Goal: Task Accomplishment & Management: Manage account settings

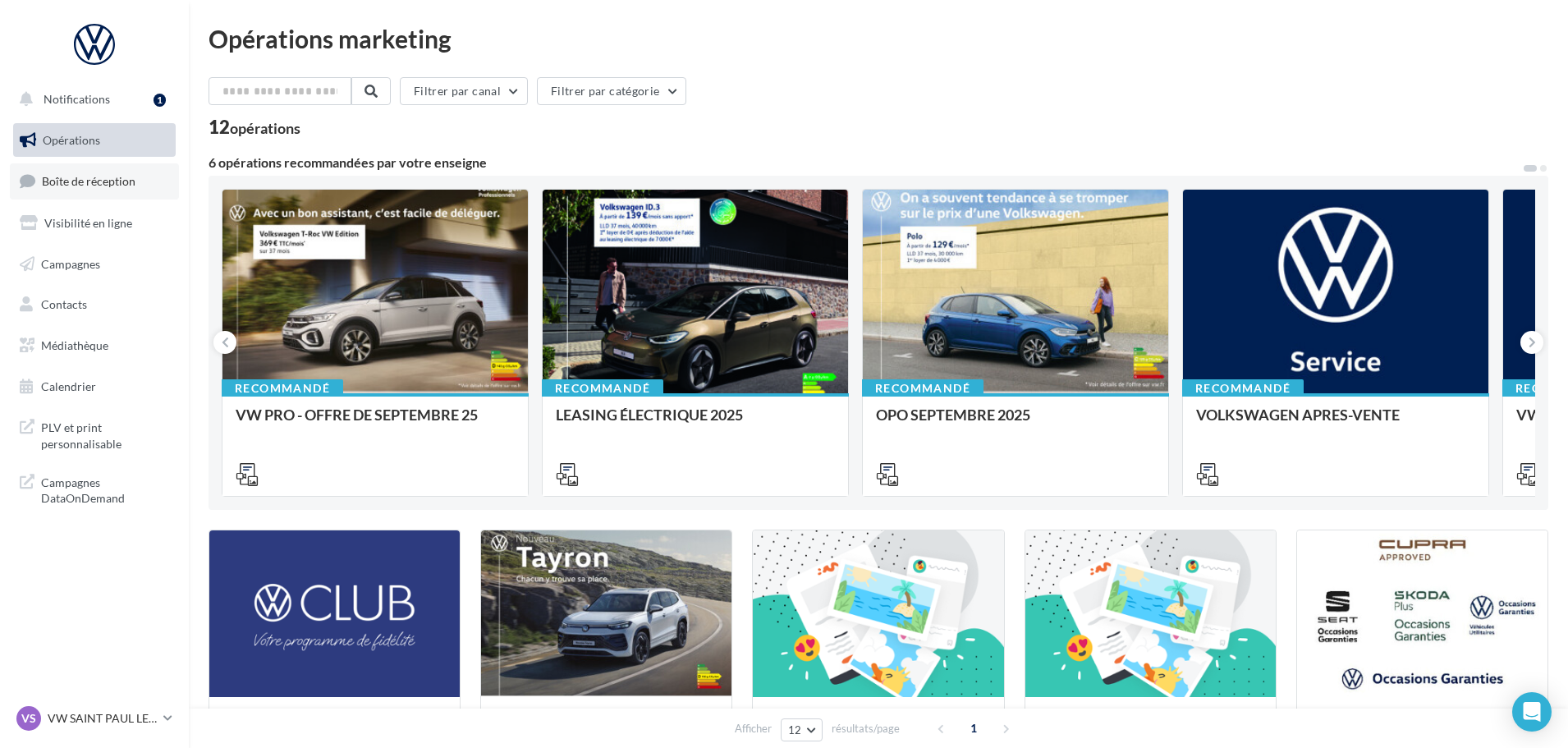
click at [64, 184] on span "Boîte de réception" at bounding box center [89, 181] width 93 height 14
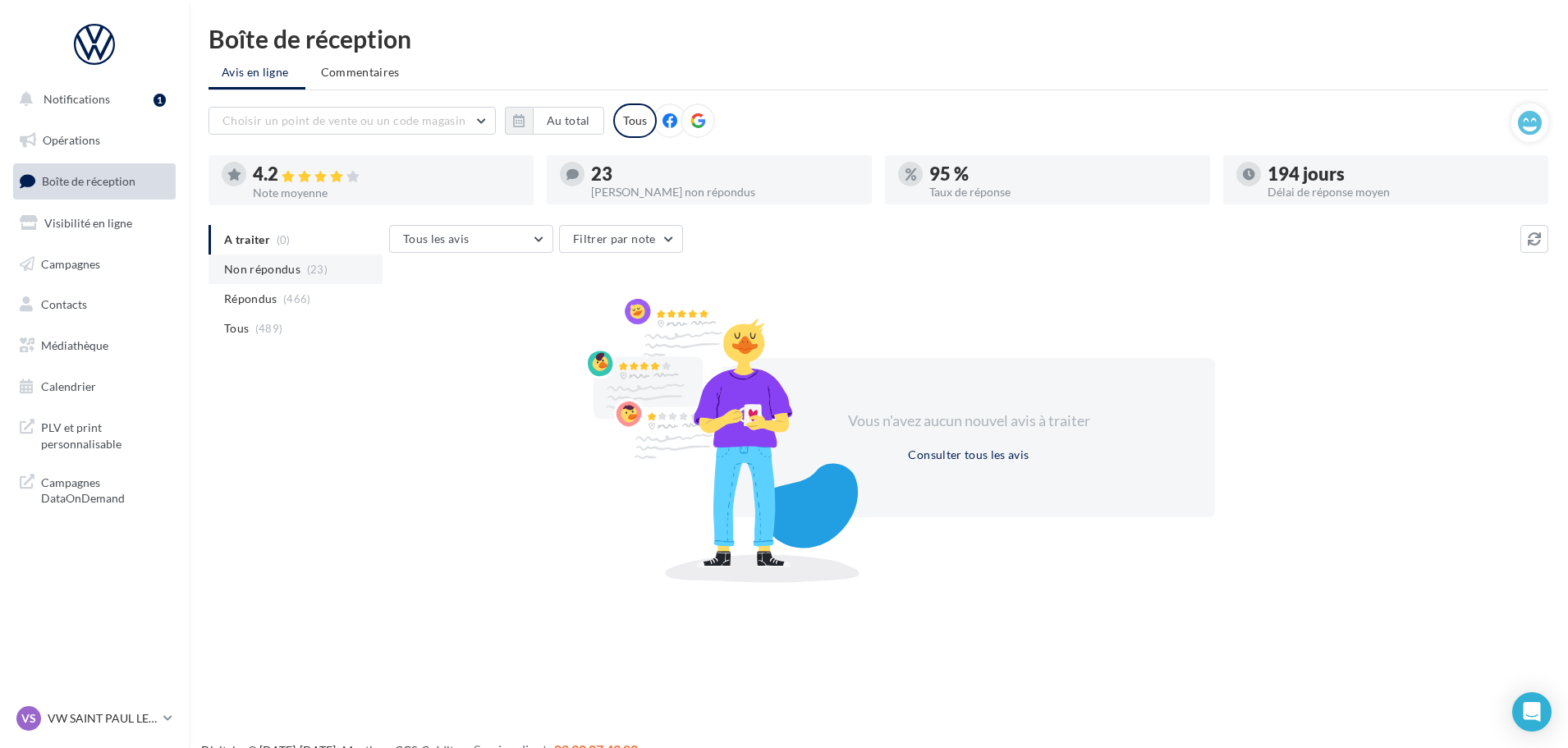
click at [272, 266] on span "Non répondus" at bounding box center [262, 270] width 76 height 16
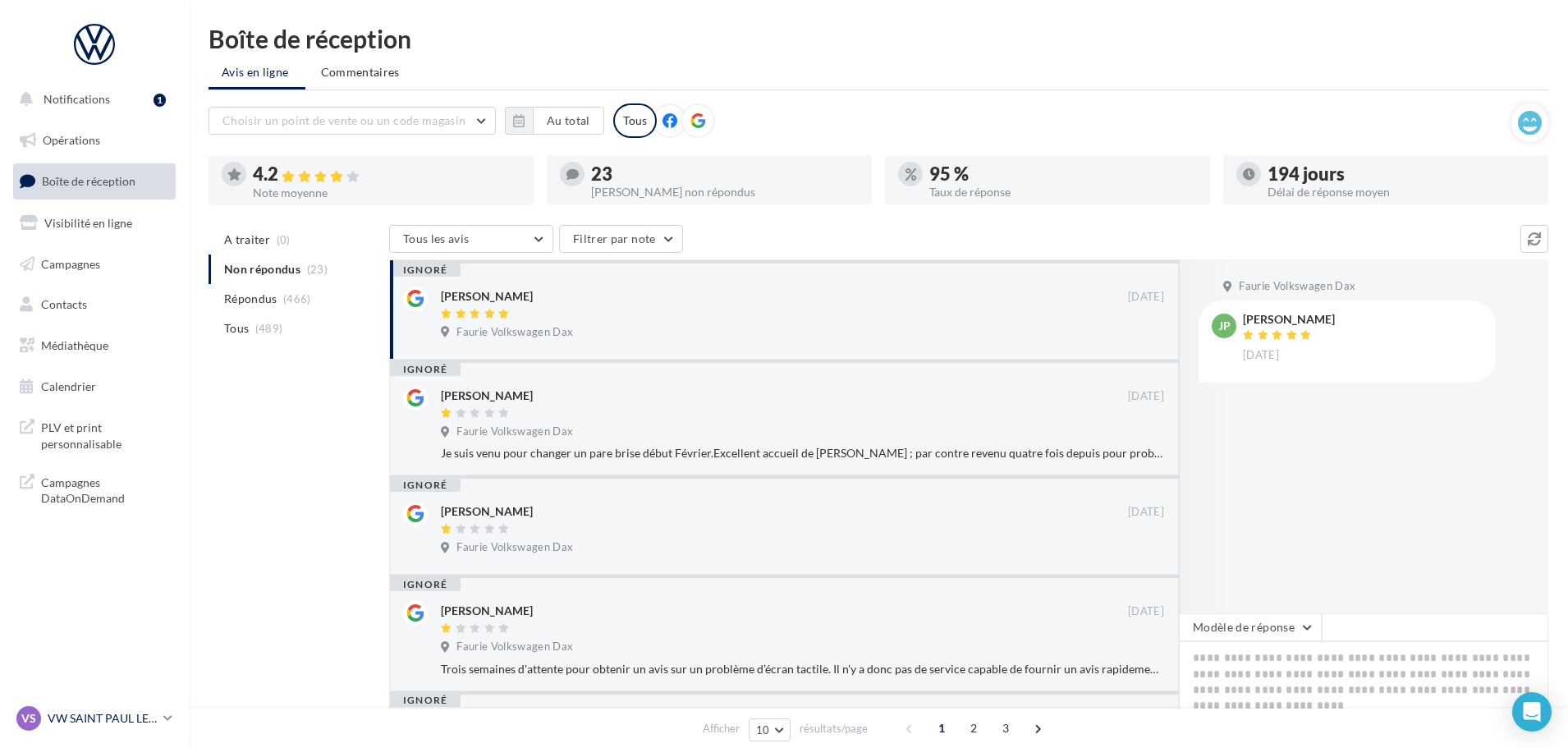
click at [155, 713] on p "VW SAINT PAUL LES DAX" at bounding box center [102, 719] width 109 height 16
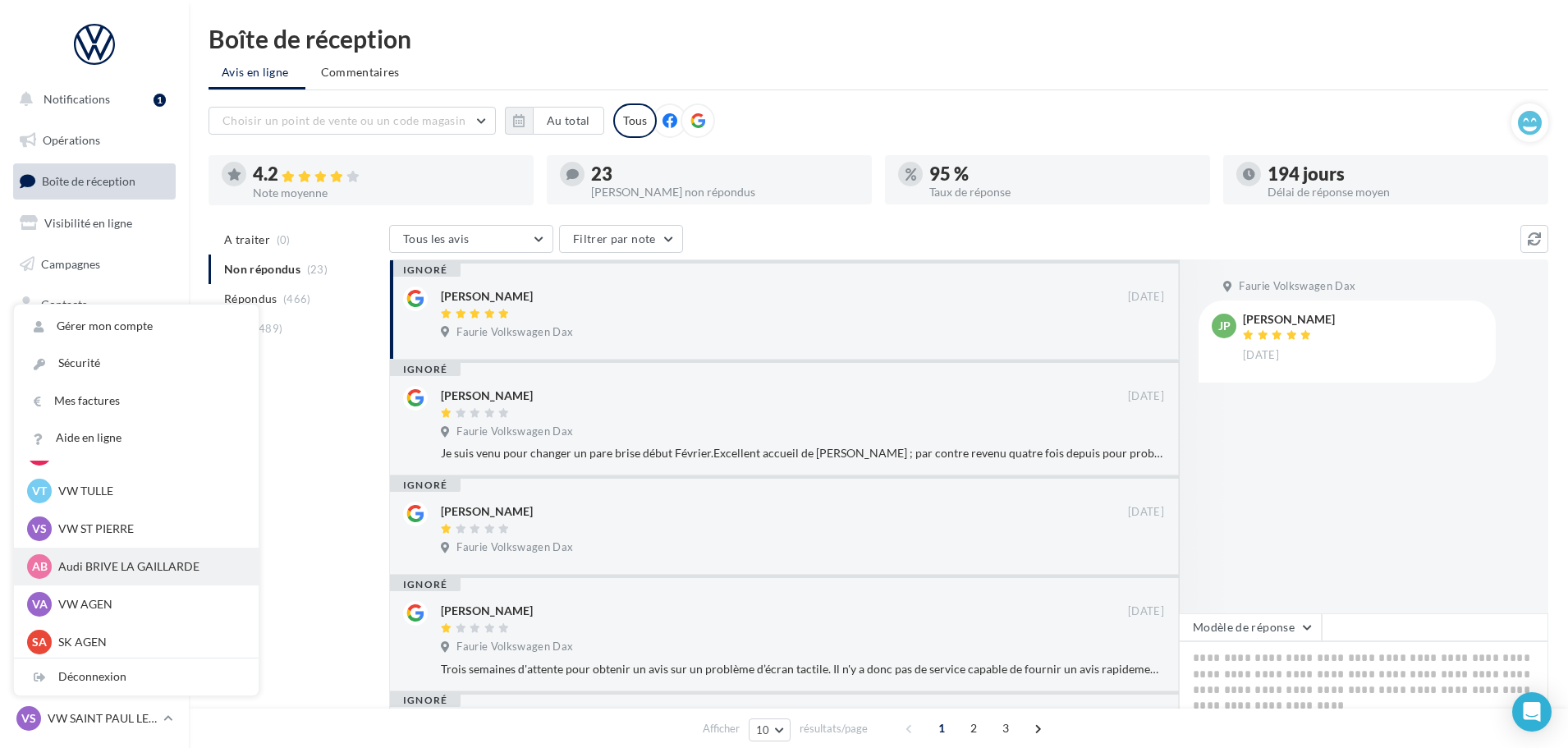
scroll to position [151, 0]
click at [115, 531] on p "VW ST PIERRE" at bounding box center [148, 525] width 181 height 16
